Goal: Task Accomplishment & Management: Complete application form

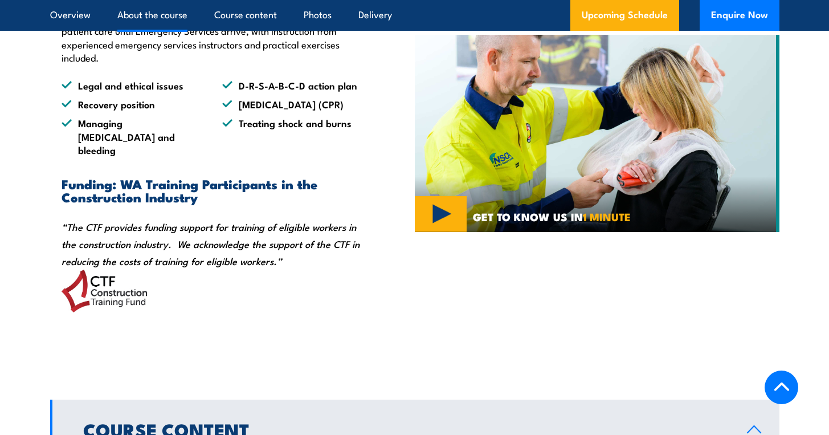
scroll to position [934, 0]
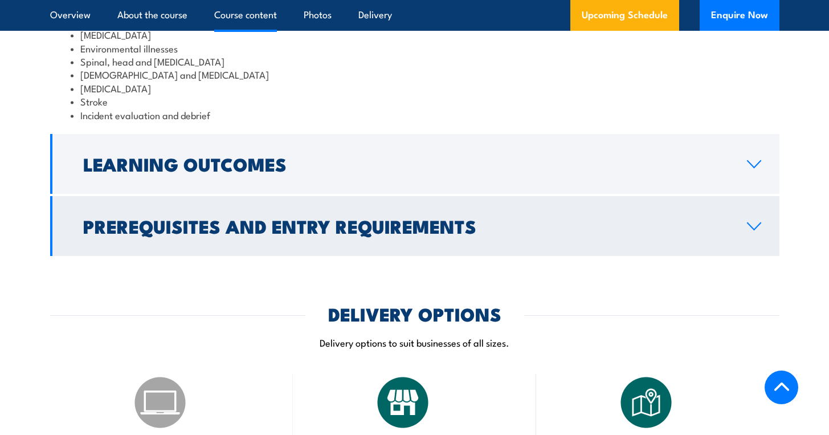
click at [405, 234] on h2 "Prerequisites and Entry Requirements" at bounding box center [405, 226] width 645 height 16
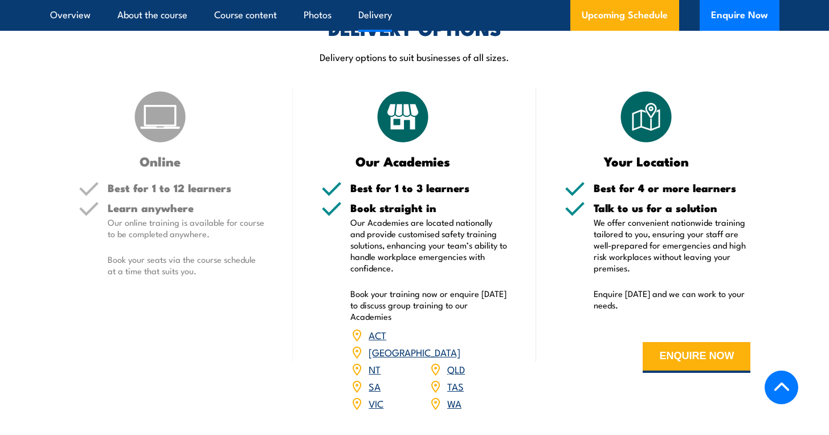
scroll to position [1702, 0]
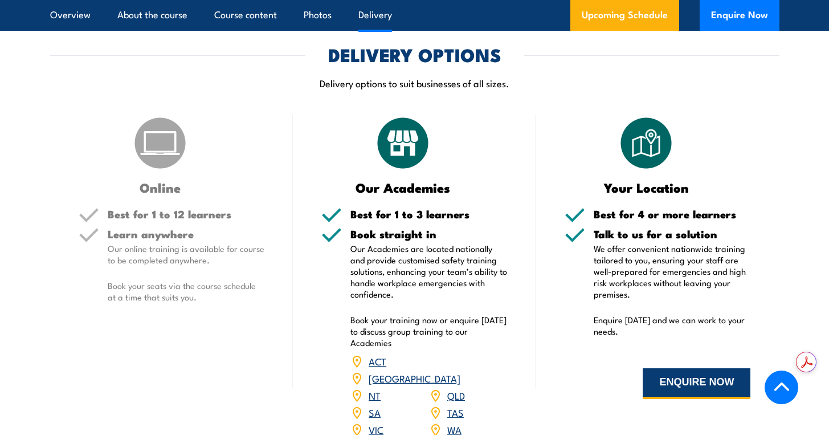
click at [698, 399] on button "ENQUIRE NOW" at bounding box center [697, 383] width 108 height 31
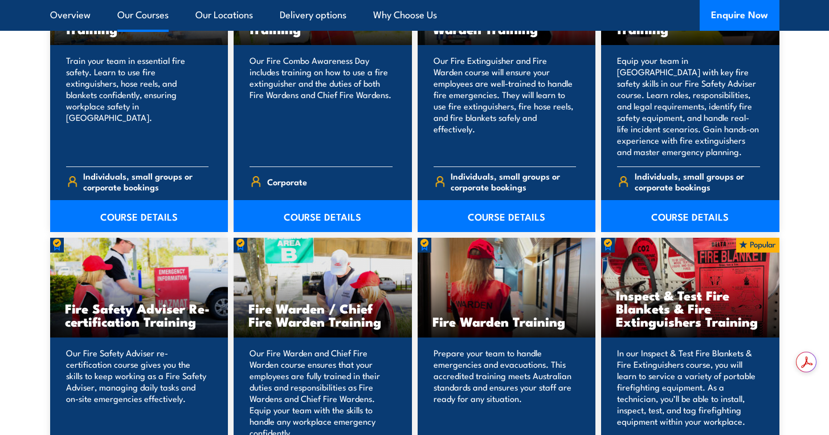
scroll to position [1216, 0]
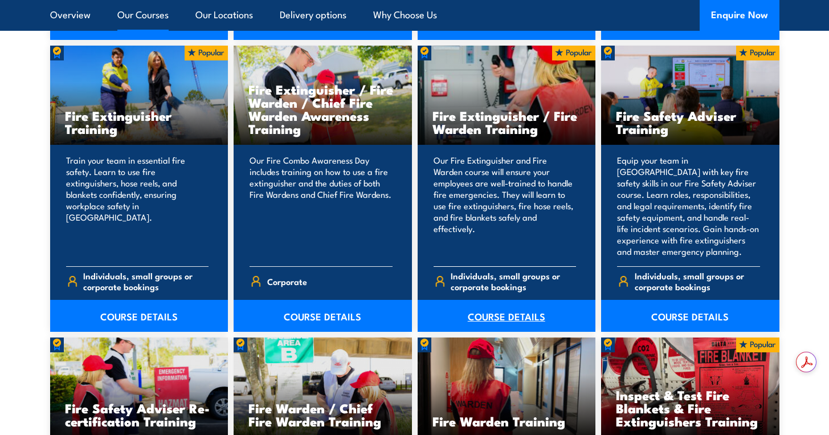
click at [506, 312] on link "COURSE DETAILS" at bounding box center [507, 316] width 178 height 32
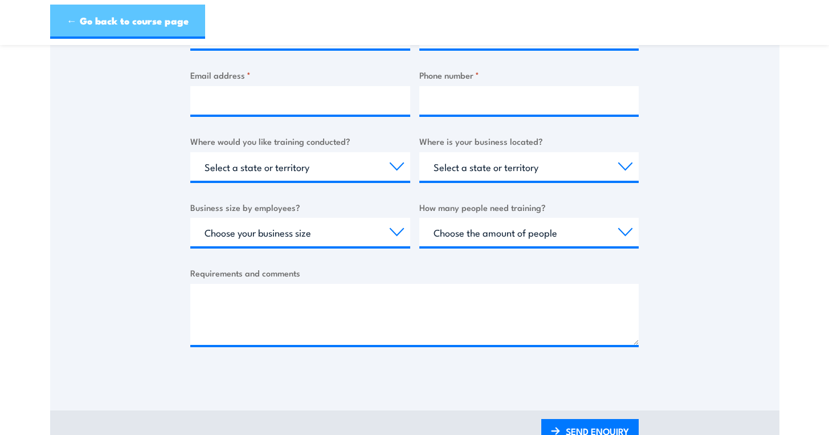
scroll to position [84, 0]
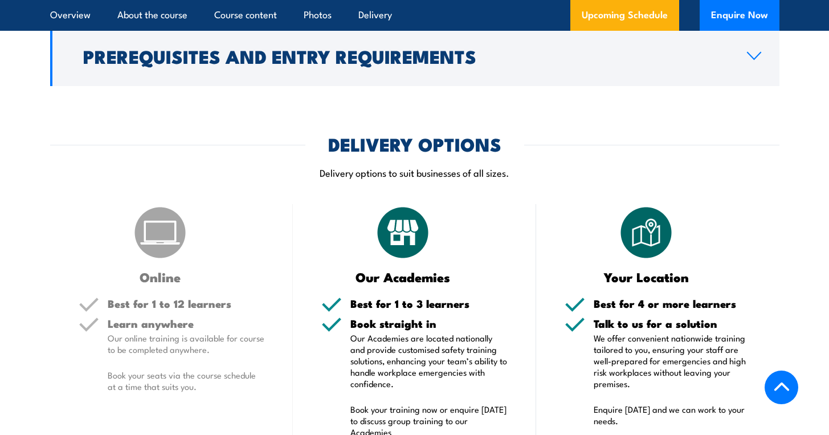
scroll to position [1406, 0]
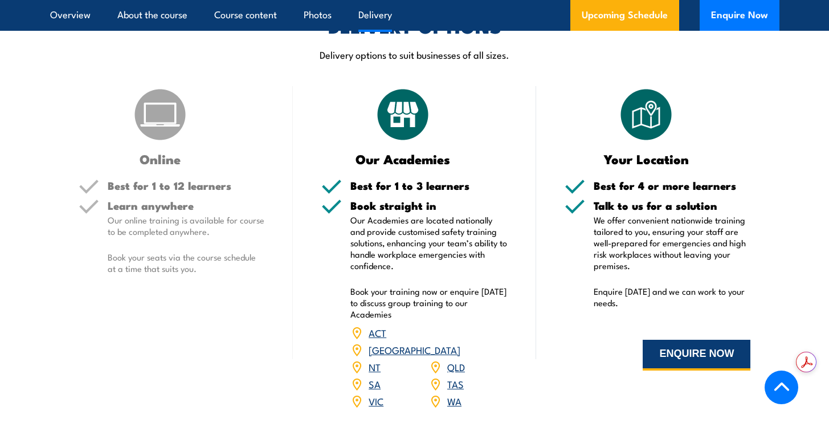
click at [687, 348] on button "ENQUIRE NOW" at bounding box center [697, 355] width 108 height 31
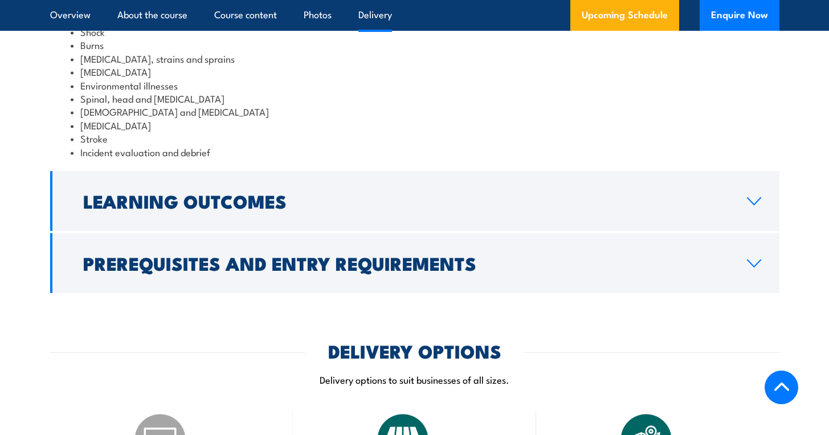
scroll to position [1868, 0]
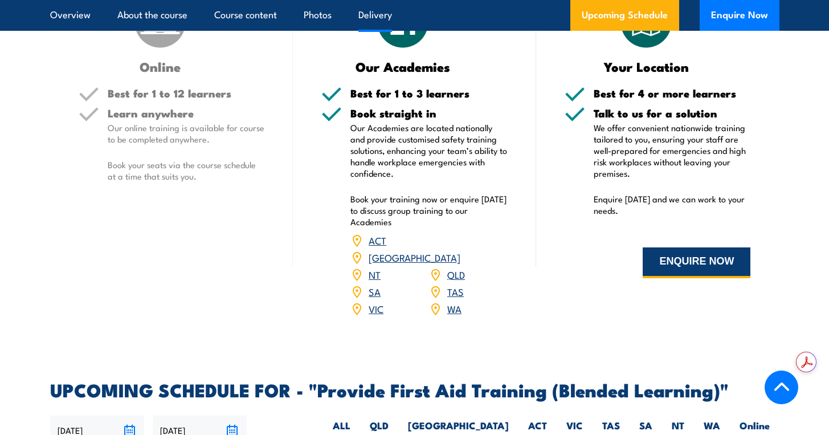
click at [716, 278] on button "ENQUIRE NOW" at bounding box center [697, 262] width 108 height 31
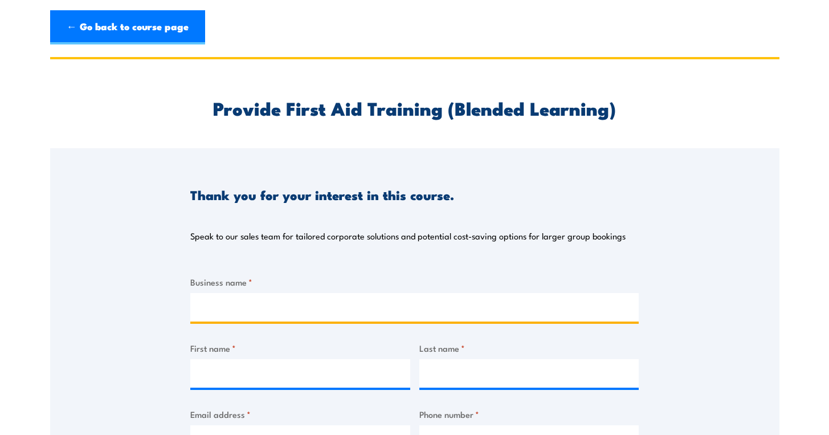
click at [476, 305] on input "Business name *" at bounding box center [414, 307] width 448 height 28
type input "Eudaemon Technologies"
type input "[PERSON_NAME]"
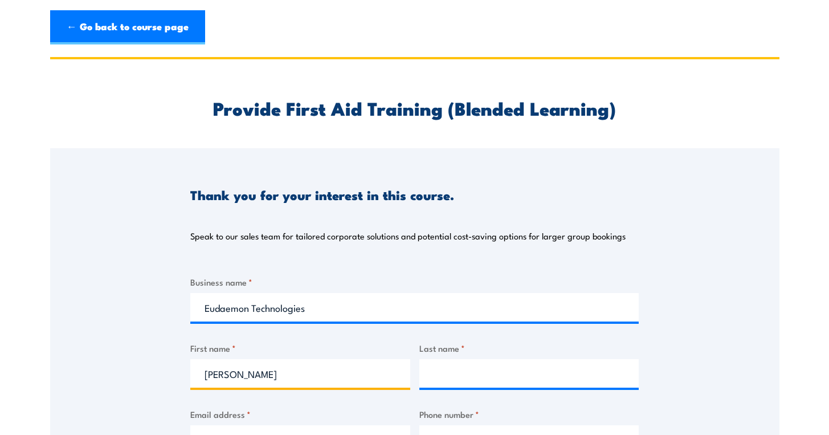
type input "Ong"
type input "[PERSON_NAME][EMAIL_ADDRESS][DOMAIN_NAME]"
type input "0424647187"
select select "[GEOGRAPHIC_DATA]"
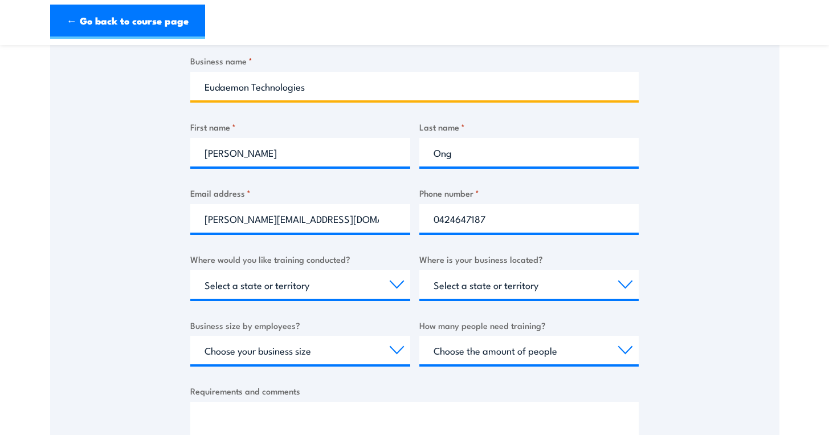
scroll to position [295, 0]
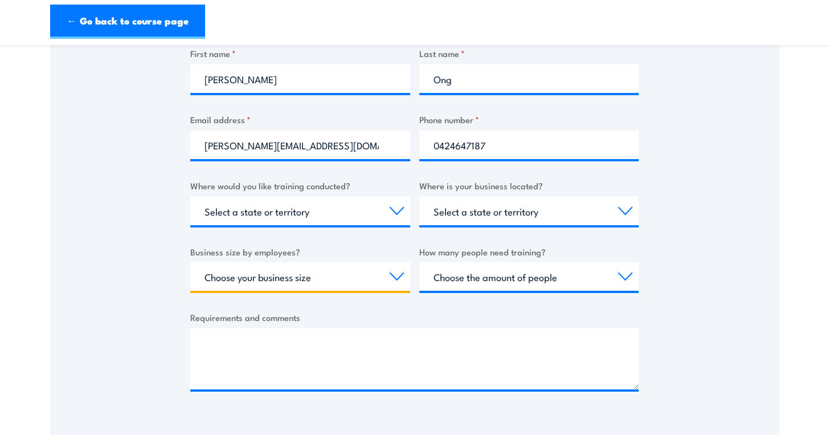
click at [337, 280] on select "Choose your business size 1 to 19 20 to 199 200+" at bounding box center [300, 276] width 220 height 28
select select "1 to 19"
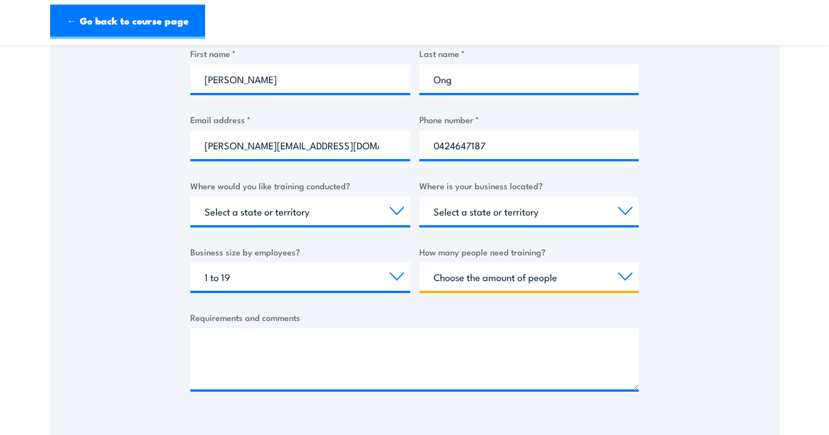
click at [472, 284] on select "Choose the amount of people 1 to 4 5 to 19 20+" at bounding box center [529, 276] width 220 height 28
select select "1 to 4"
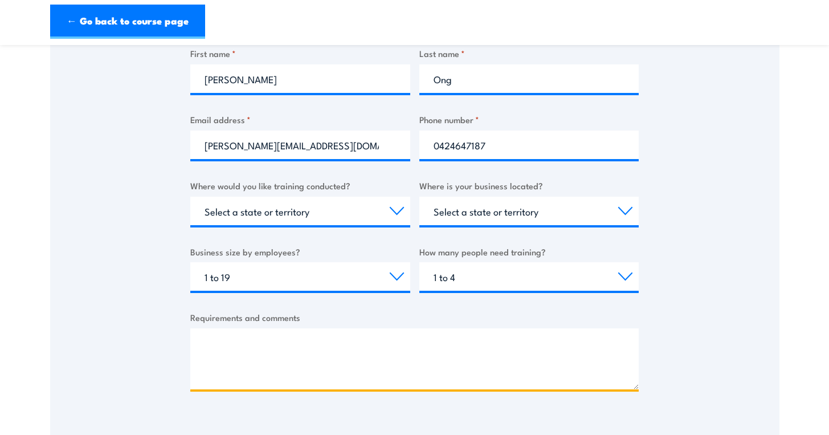
click at [347, 356] on textarea "Requirements and comments" at bounding box center [414, 358] width 448 height 61
paste textarea "Good afternoon, Could I please enquire the rough cost (per group or per person …"
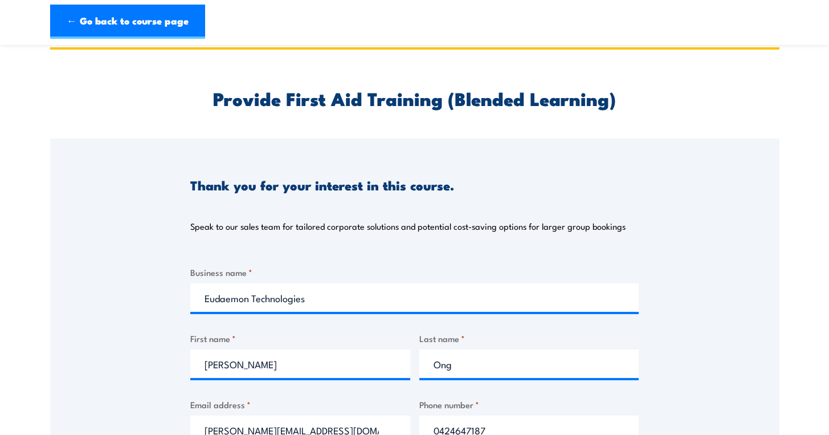
scroll to position [0, 0]
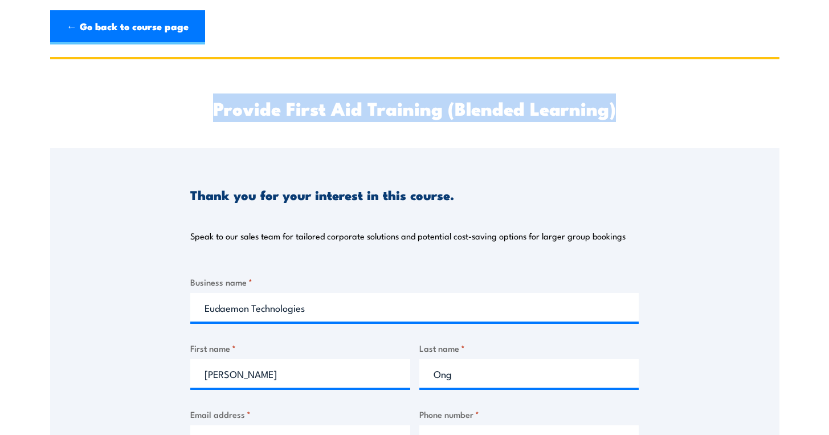
drag, startPoint x: 210, startPoint y: 112, endPoint x: 629, endPoint y: 108, distance: 418.8
click at [629, 108] on h2 "Provide First Aid Training (Blended Learning)" at bounding box center [414, 108] width 448 height 16
copy h2 "Provide First Aid Training (Blended Learning)"
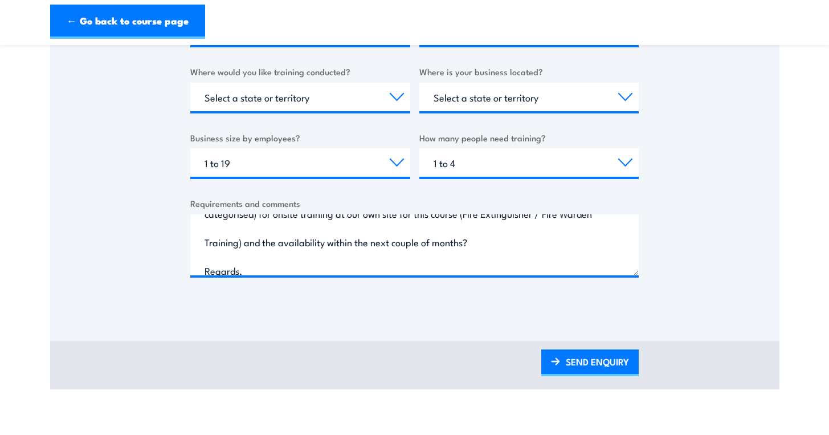
scroll to position [55, 0]
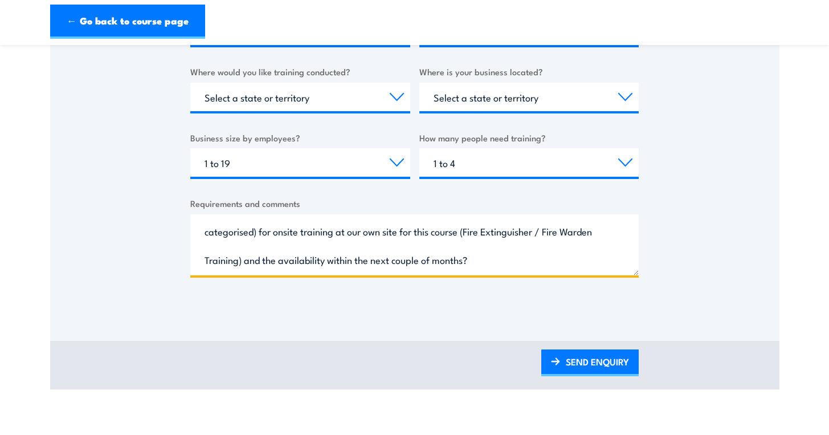
drag, startPoint x: 468, startPoint y: 234, endPoint x: 238, endPoint y: 251, distance: 230.8
click at [238, 251] on textarea "Good afternoon, Could I please enquire the rough cost (per group or per person …" at bounding box center [414, 244] width 448 height 61
paste textarea "Provide First Aid Training (Blended Learning)"
click at [465, 266] on textarea "Good afternoon, Could I please enquire the rough cost (per group or per person …" at bounding box center [414, 244] width 448 height 61
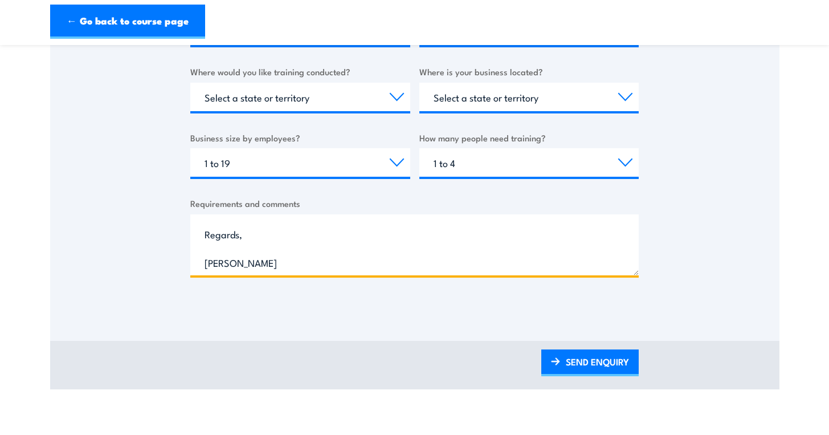
scroll to position [110, 0]
type textarea "Good afternoon, Could I please enquire the rough cost (per group or per person …"
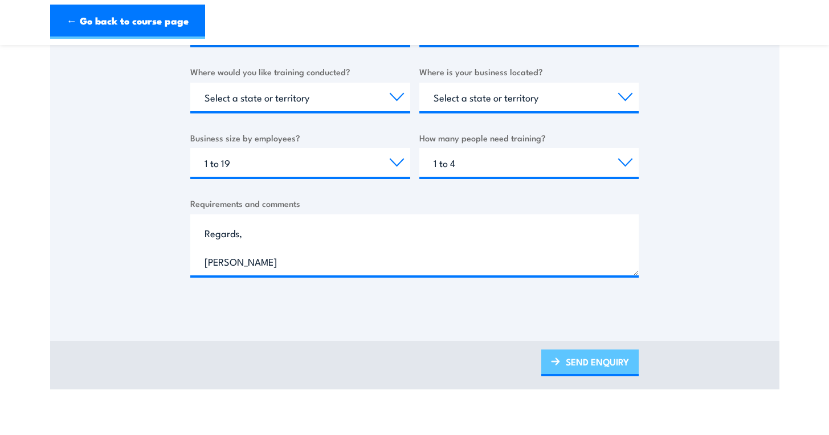
click at [594, 369] on link "SEND ENQUIRY" at bounding box center [589, 362] width 97 height 27
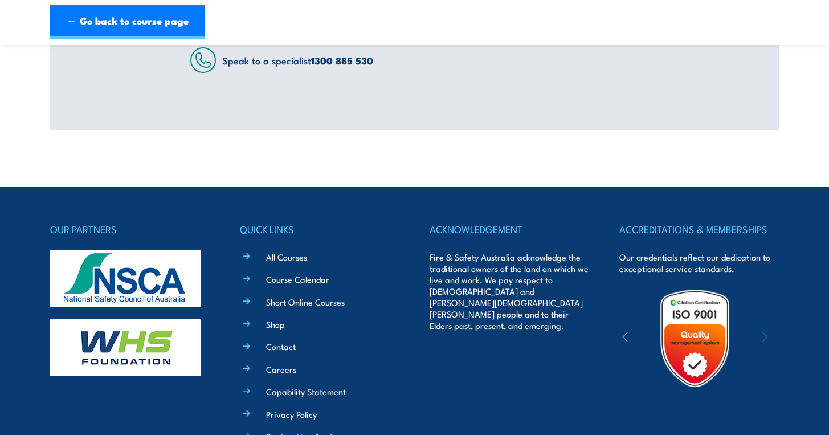
scroll to position [3, 0]
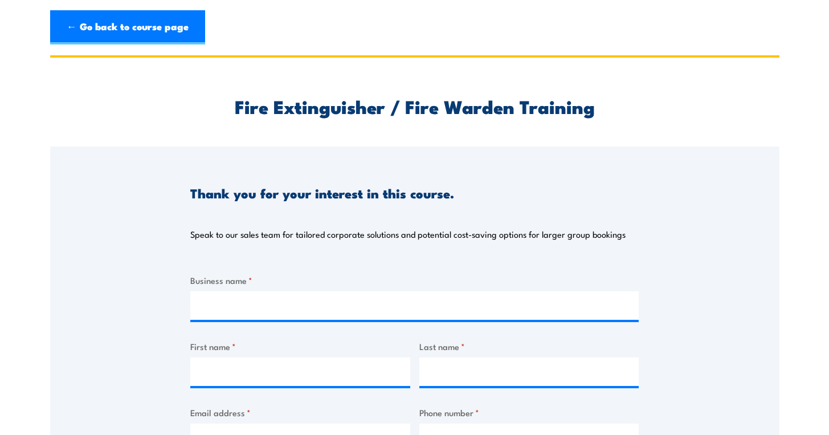
scroll to position [2, 0]
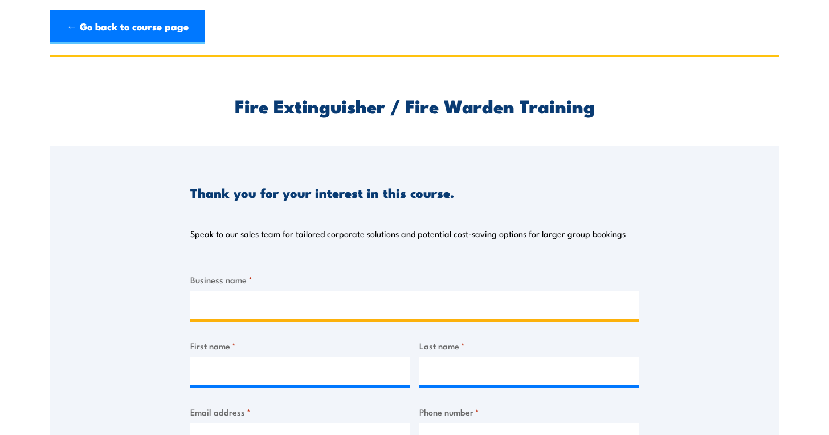
click at [448, 304] on input "Business name *" at bounding box center [414, 305] width 448 height 28
type input "Eudaemon Technologies"
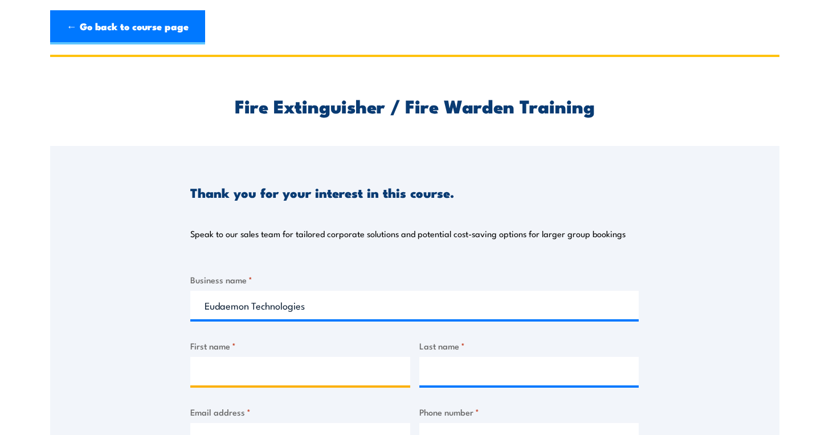
type input "[PERSON_NAME]"
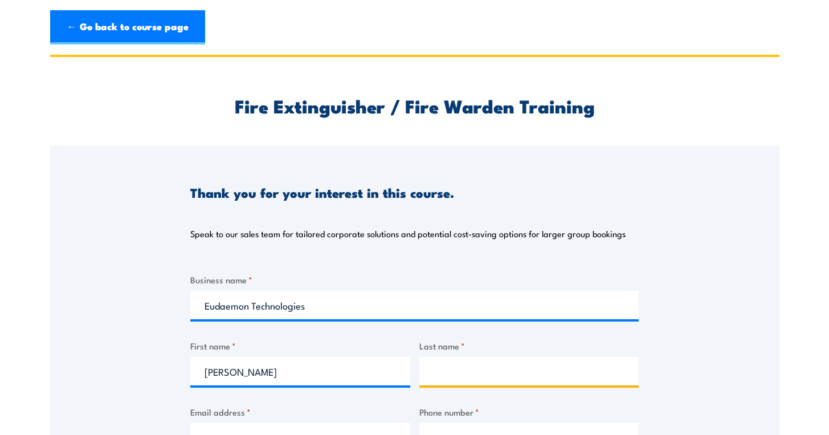
type input "Ong"
type input "[PERSON_NAME][EMAIL_ADDRESS][DOMAIN_NAME]"
type input "0424647187"
select select "[GEOGRAPHIC_DATA]"
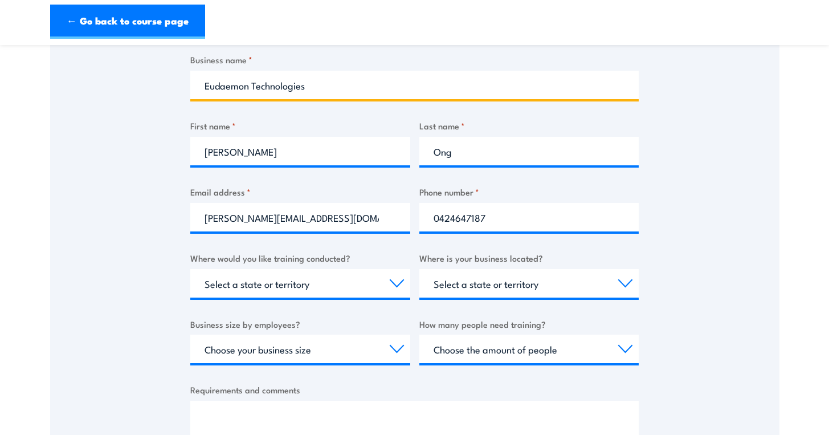
scroll to position [343, 0]
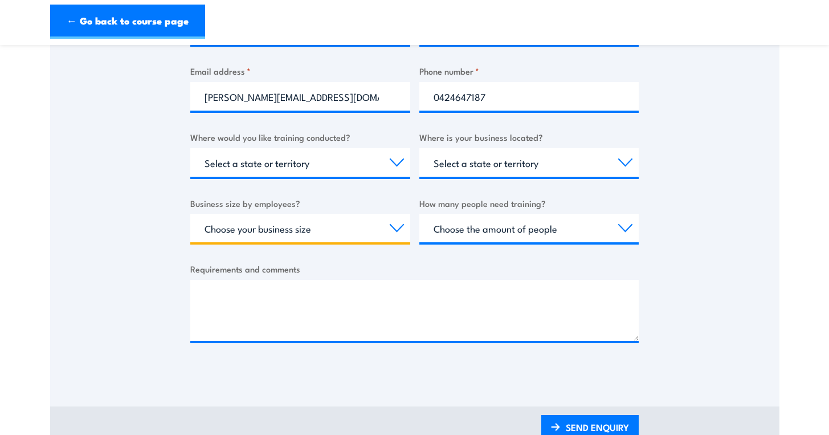
click at [361, 239] on select "Choose your business size 1 to 19 20 to 199 200+" at bounding box center [300, 228] width 220 height 28
select select "1 to 19"
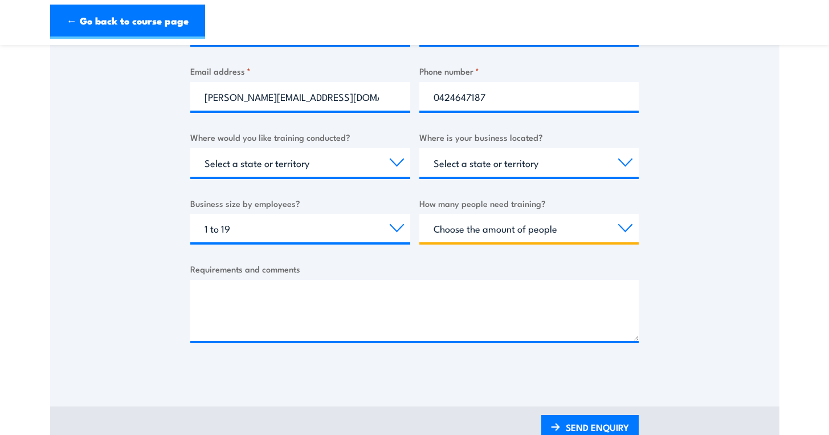
click at [504, 228] on select "Choose the amount of people 1 to 4 5 to 19 20+" at bounding box center [529, 228] width 220 height 28
select select "1 to 4"
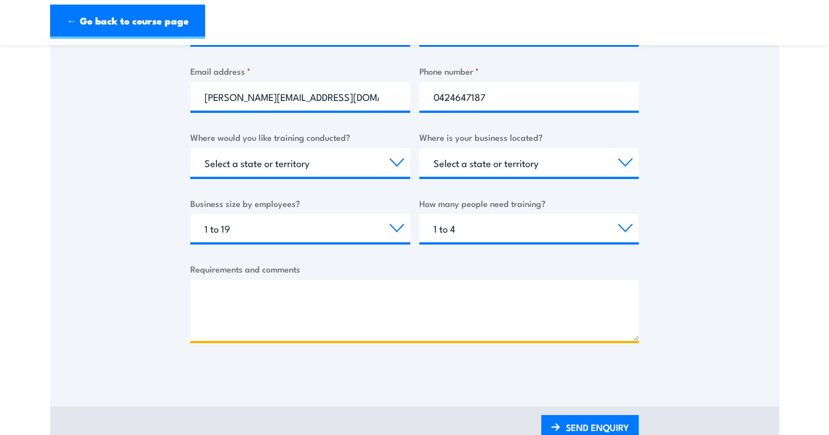
click at [349, 299] on textarea "Requirements and comments" at bounding box center [414, 310] width 448 height 61
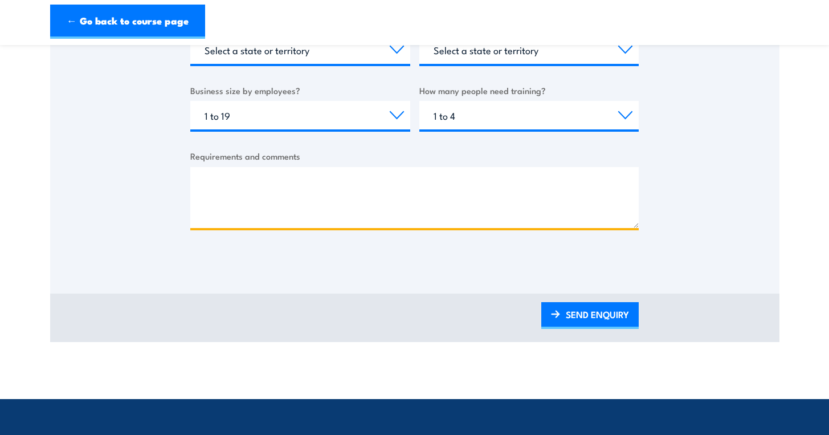
scroll to position [455, 0]
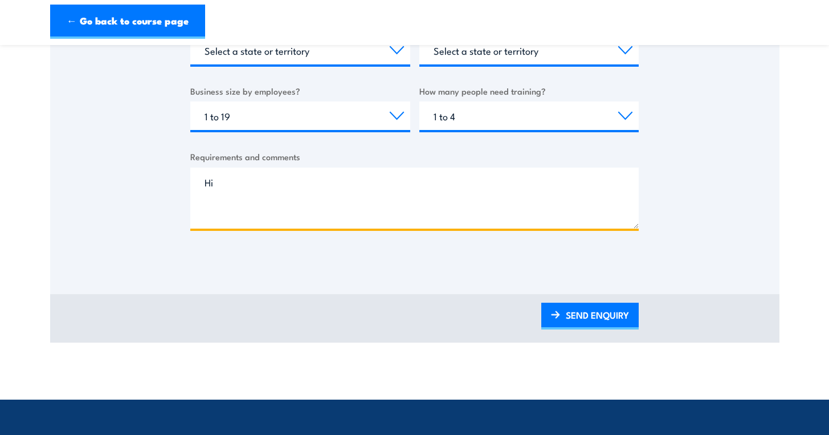
type textarea "H"
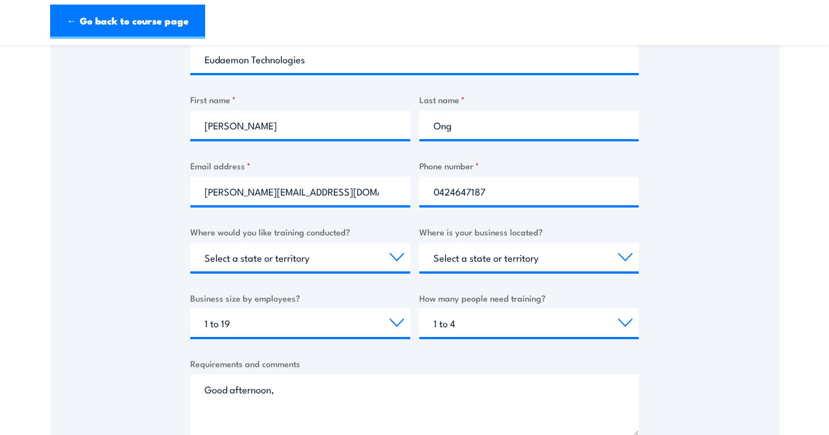
scroll to position [0, 0]
click at [300, 260] on select "Select a state or territory Nationally - multiple locations [GEOGRAPHIC_DATA] […" at bounding box center [300, 257] width 220 height 28
click at [455, 257] on select "Select a state or territory [GEOGRAPHIC_DATA] [GEOGRAPHIC_DATA] [GEOGRAPHIC_DAT…" at bounding box center [529, 257] width 220 height 28
click at [289, 406] on textarea "Good afternoon," at bounding box center [414, 404] width 448 height 61
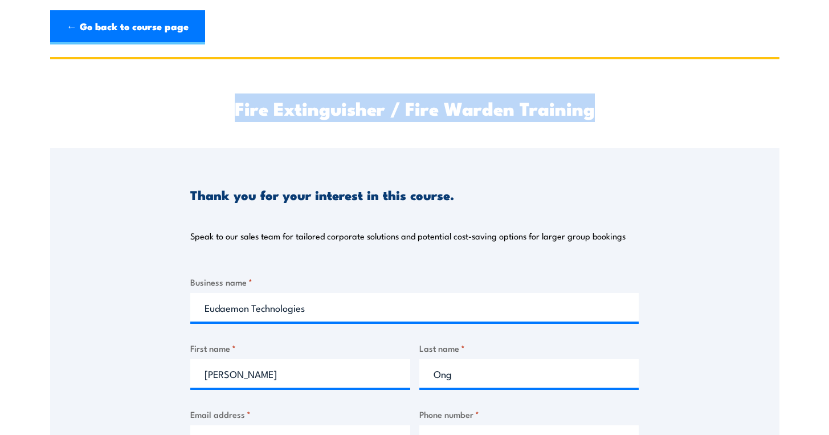
drag, startPoint x: 236, startPoint y: 115, endPoint x: 618, endPoint y: 108, distance: 381.2
click at [618, 108] on h2 "Fire Extinguisher / Fire Warden Training" at bounding box center [414, 108] width 448 height 16
copy h2 "Fire Extinguisher / Fire Warden Training"
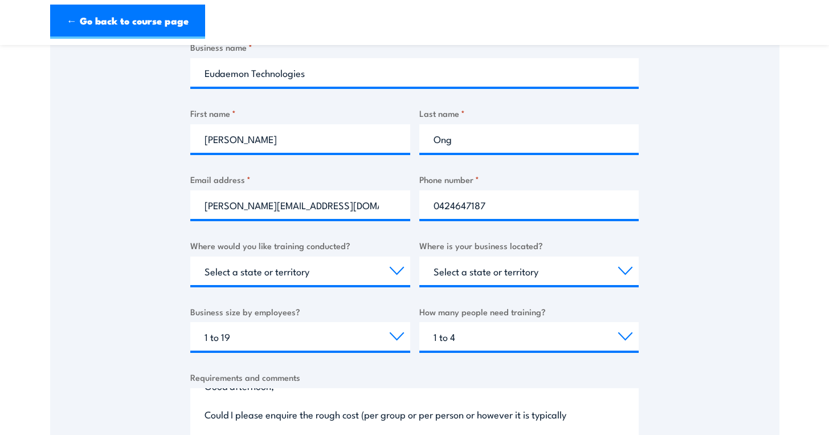
scroll to position [264, 0]
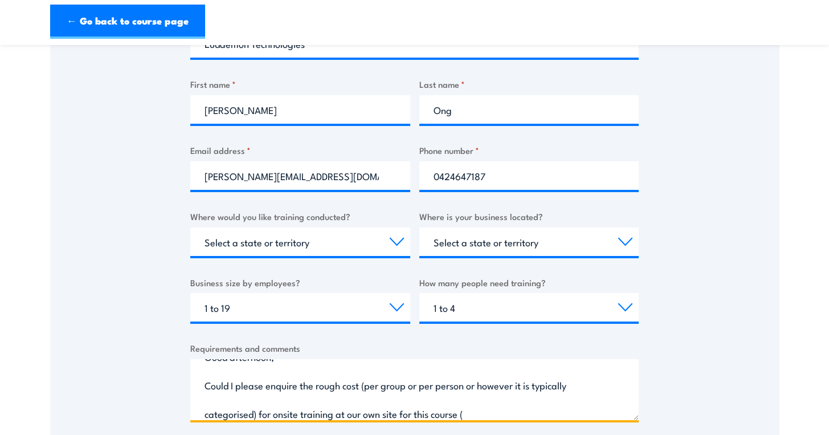
click at [481, 409] on textarea "Good afternoon, Could I please enquire the rough cost (per group or per person …" at bounding box center [414, 389] width 448 height 61
paste textarea "Fire Extinguisher / Fire Warden Training"
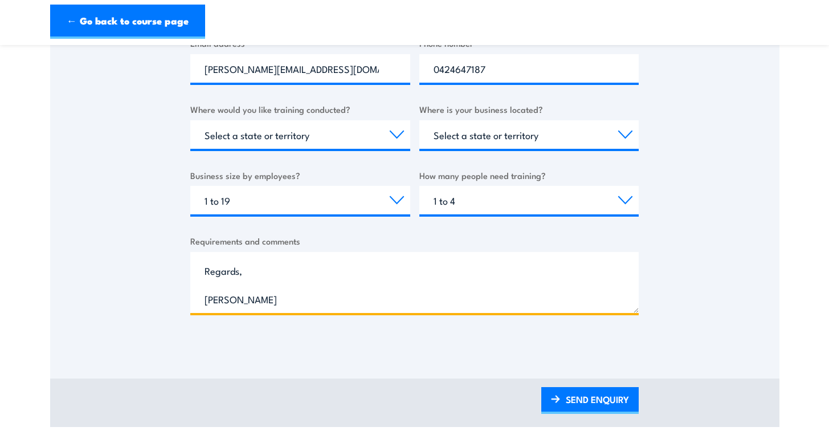
scroll to position [375, 0]
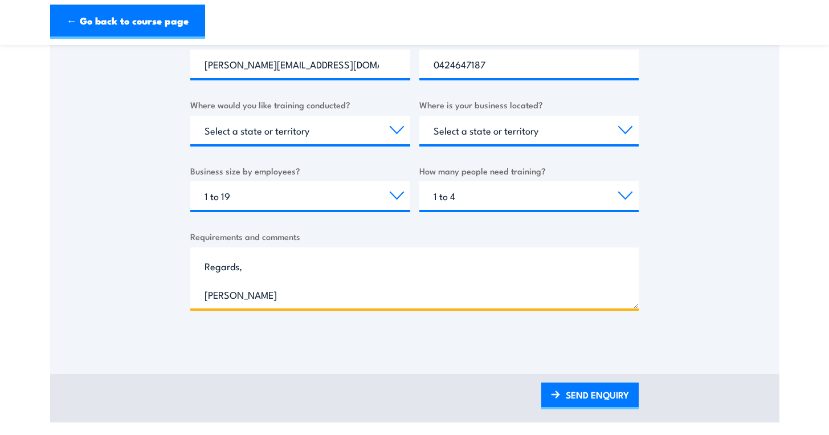
drag, startPoint x: 200, startPoint y: 377, endPoint x: 236, endPoint y: 293, distance: 91.1
click at [236, 293] on textarea "Good afternoon, Could I please enquire the rough cost (per group or per person …" at bounding box center [414, 277] width 448 height 61
type textarea "Good afternoon, Could I please enquire the rough cost (per group or per person …"
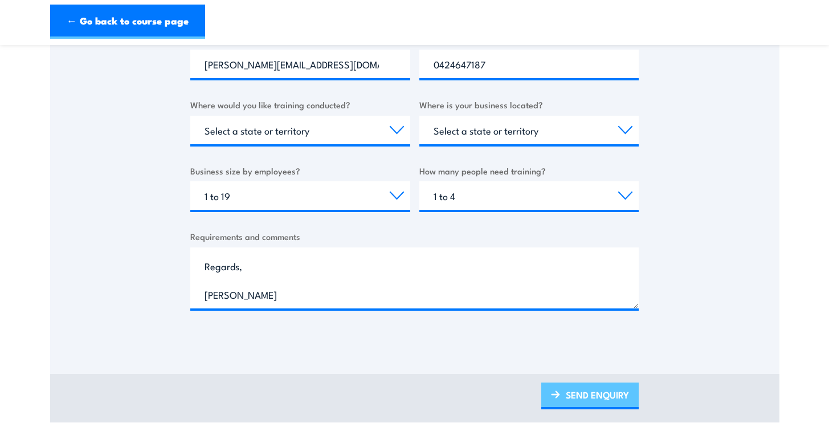
drag, startPoint x: 419, startPoint y: 352, endPoint x: 550, endPoint y: 383, distance: 134.3
click at [419, 352] on div "Thank you for your interest in this course. Speak to our sales team for tailore…" at bounding box center [414, 73] width 729 height 601
click at [576, 397] on link "SEND ENQUIRY" at bounding box center [589, 395] width 97 height 27
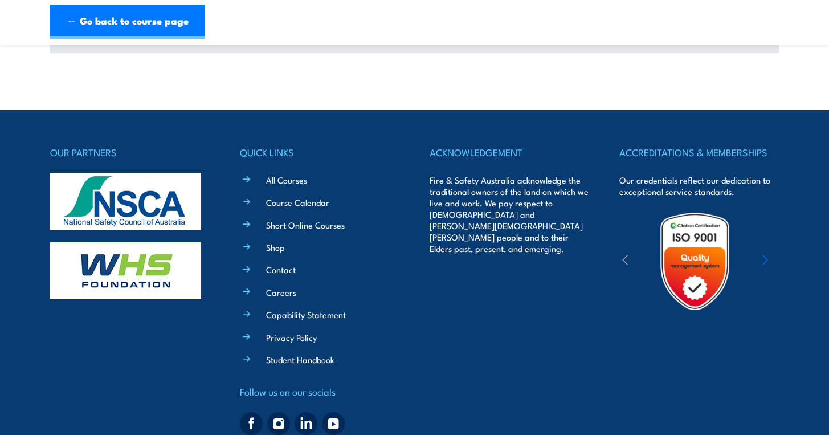
scroll to position [0, 0]
